Goal: Check status

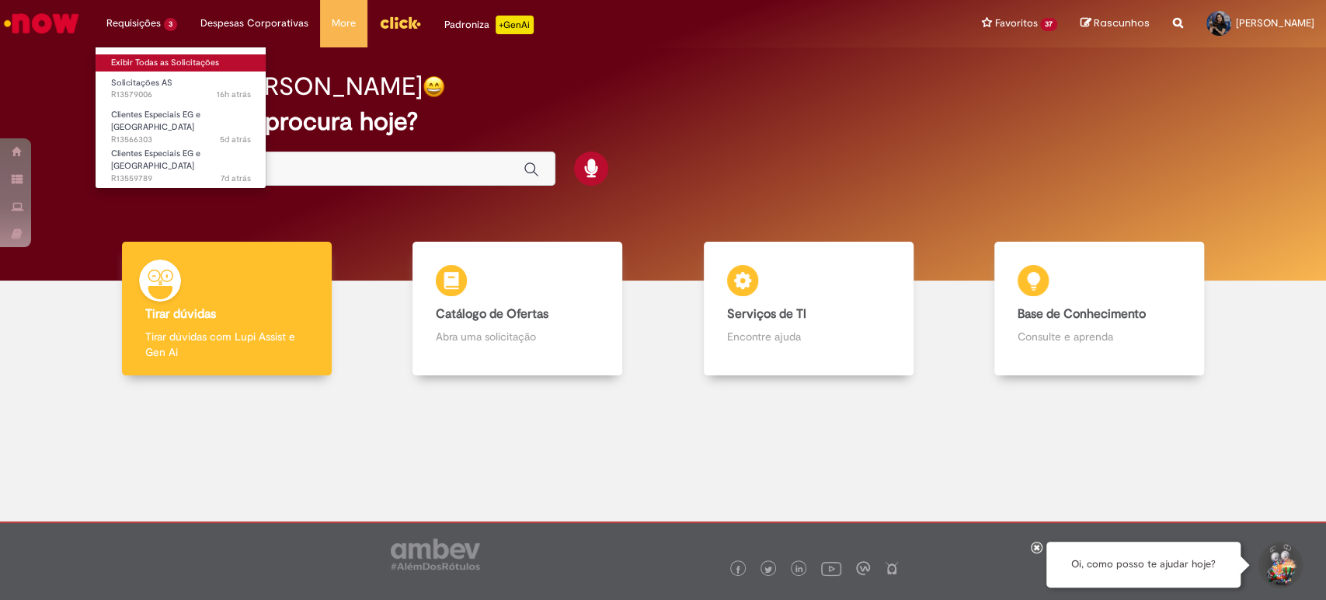
click at [131, 55] on link "Exibir Todas as Solicitações" at bounding box center [181, 62] width 171 height 17
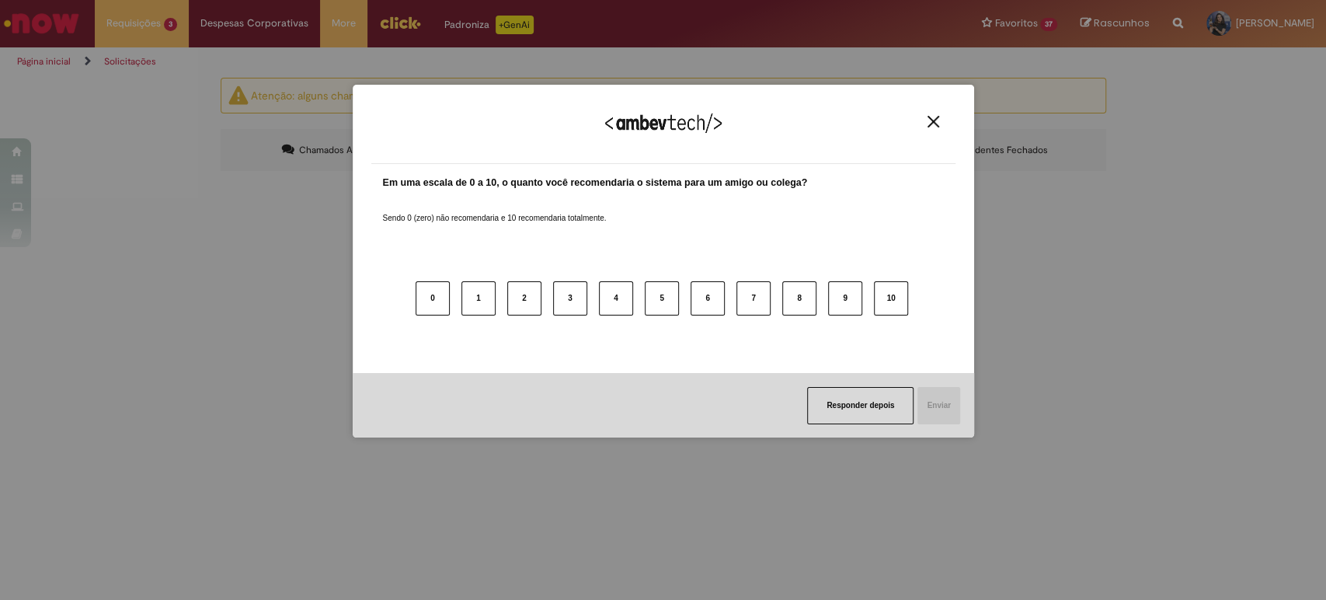
click at [932, 120] on img "Close" at bounding box center [934, 122] width 12 height 12
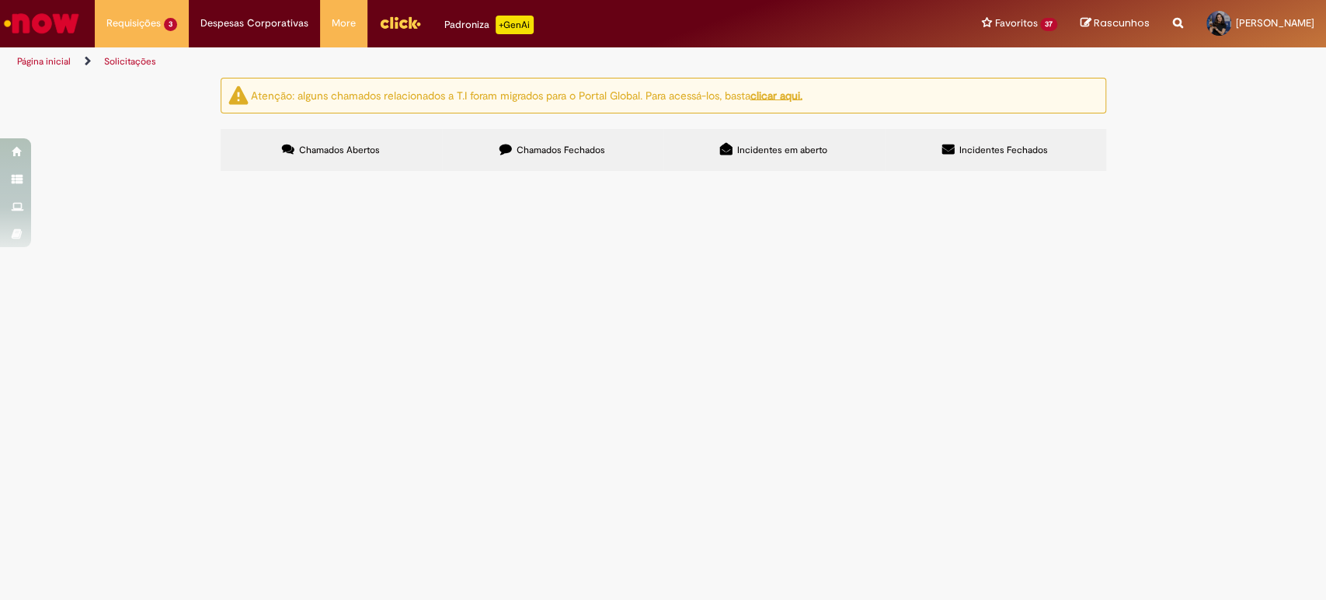
click at [0, 0] on span "Bom dia! Emi, solicito cadastro para essas três lojas novas." at bounding box center [0, 0] width 0 height 0
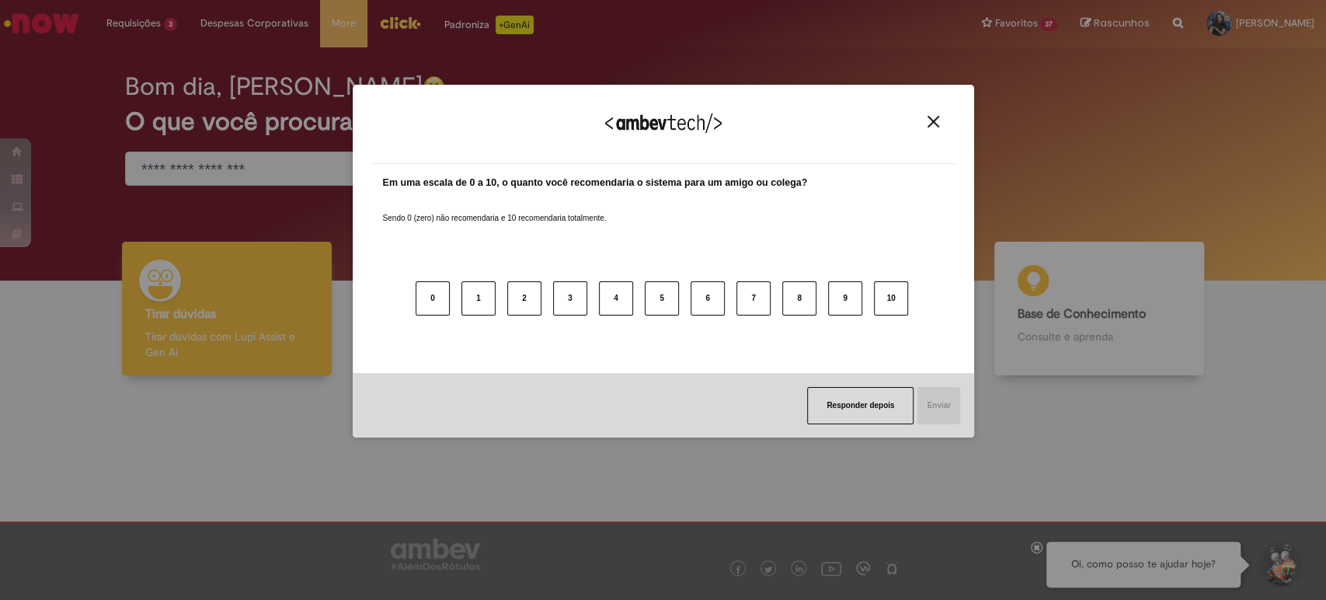
click at [930, 116] on img "Close" at bounding box center [934, 122] width 12 height 12
